Goal: Transaction & Acquisition: Purchase product/service

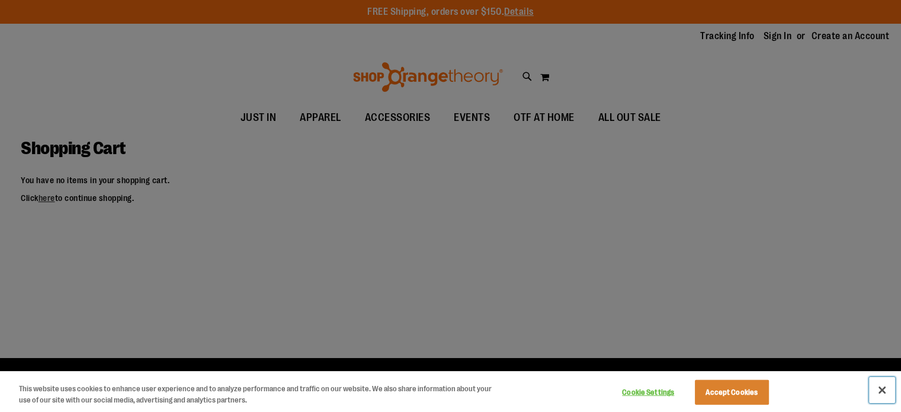
click at [881, 389] on button "Close" at bounding box center [882, 390] width 26 height 26
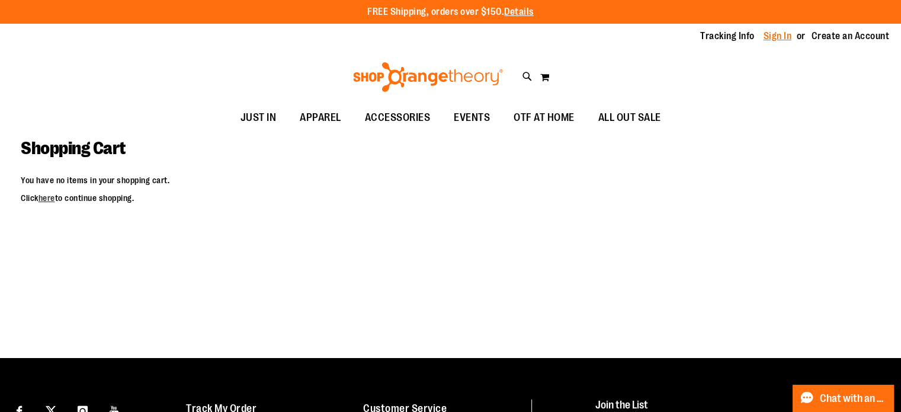
click at [766, 37] on link "Sign In" at bounding box center [777, 36] width 28 height 13
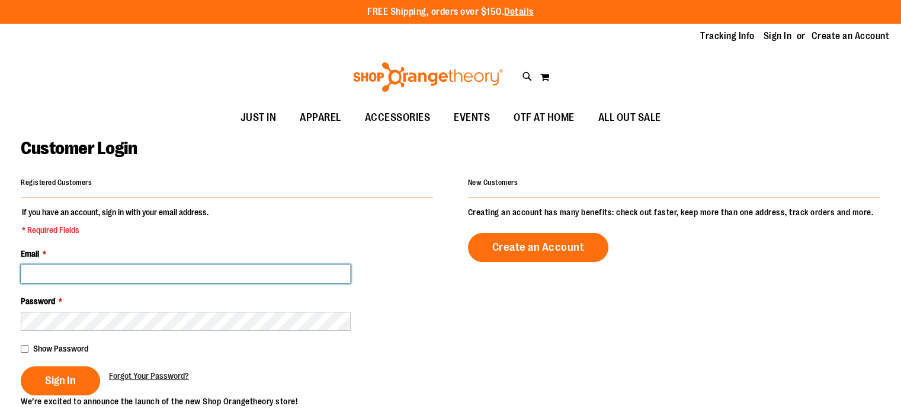
click at [72, 275] on input "Email *" at bounding box center [186, 273] width 330 height 19
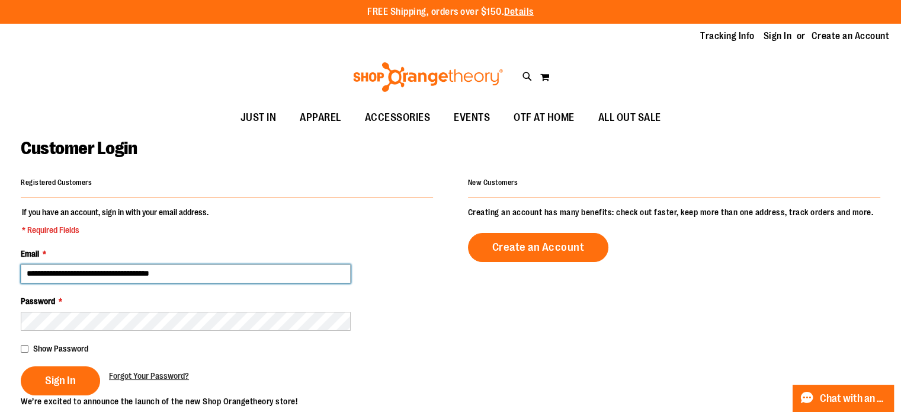
type input "**********"
